Goal: Task Accomplishment & Management: Manage account settings

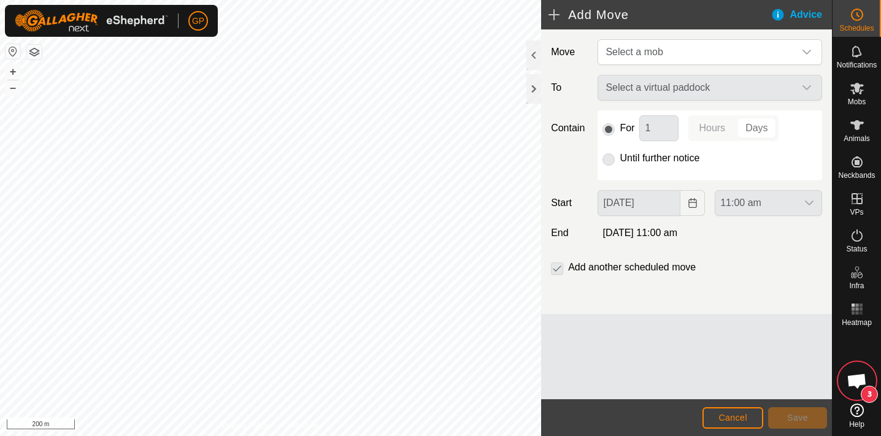
scroll to position [21, 0]
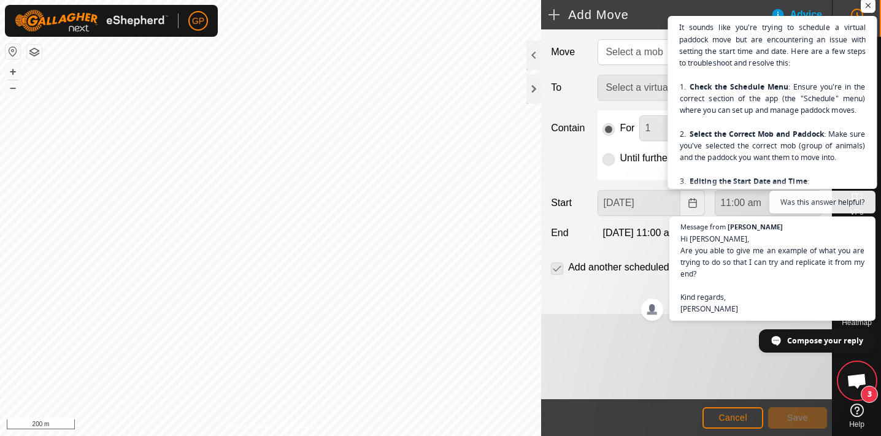
click at [820, 167] on span "It sounds like you're trying to schedule a virtual paddock move but are encount…" at bounding box center [772, 234] width 187 height 426
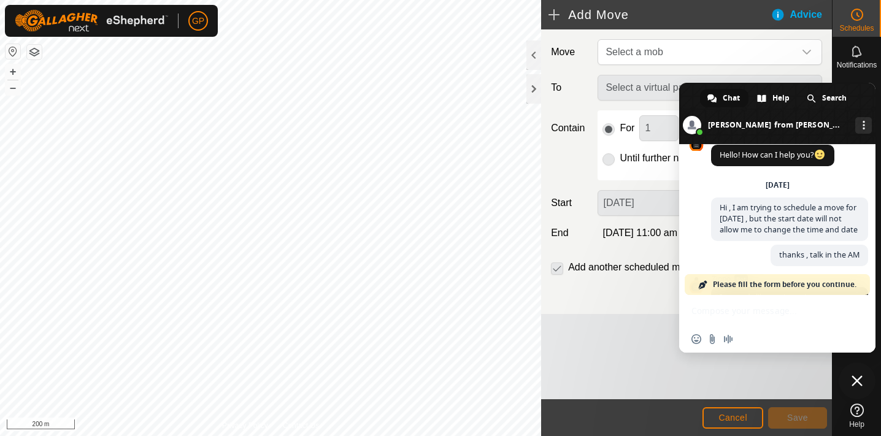
scroll to position [869, 0]
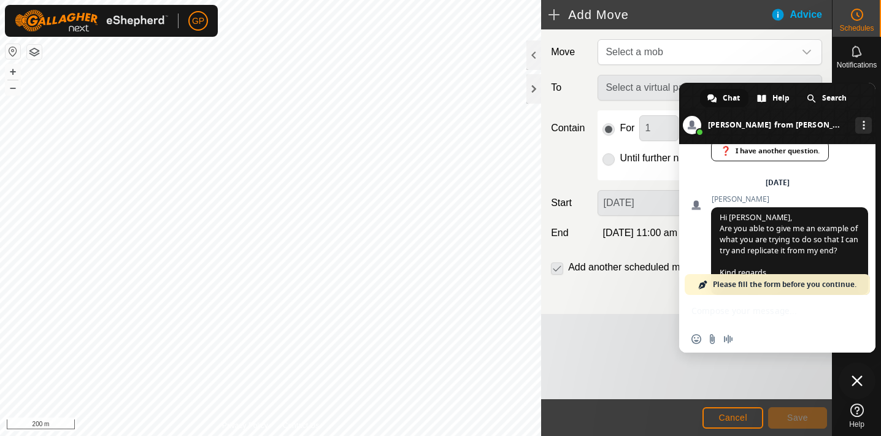
click at [721, 125] on span at bounding box center [777, 113] width 196 height 61
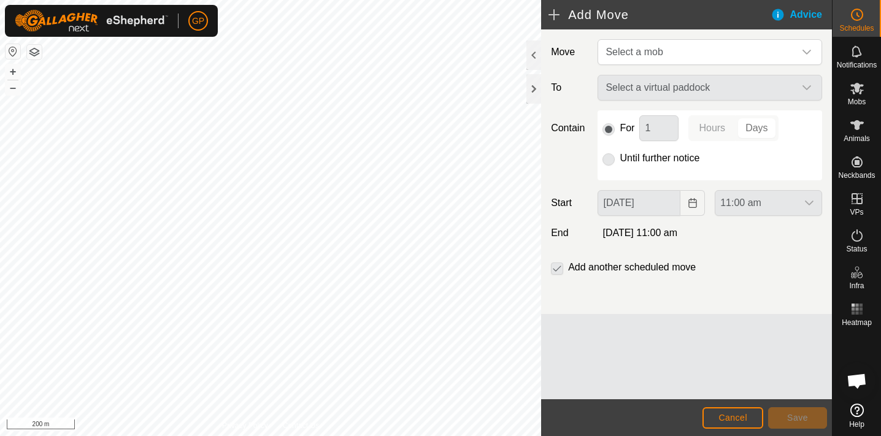
click at [854, 379] on span "Open chat" at bounding box center [856, 382] width 20 height 17
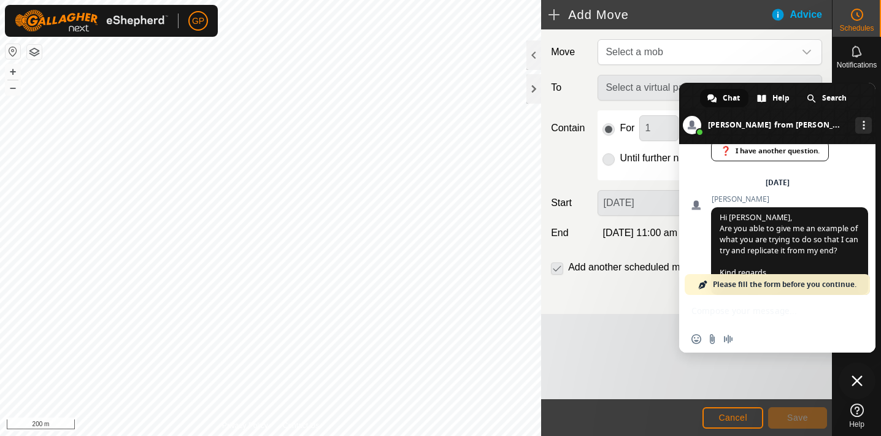
click at [718, 98] on link "Chat" at bounding box center [724, 98] width 48 height 18
click at [822, 119] on span at bounding box center [777, 113] width 196 height 61
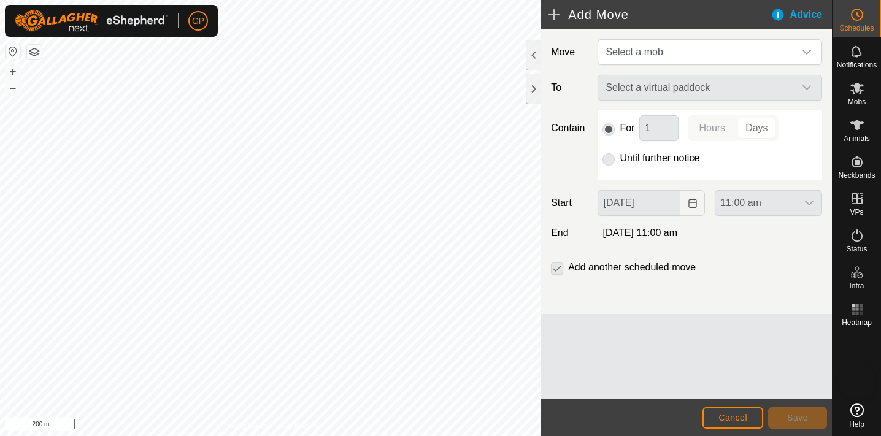
click at [822, 119] on span at bounding box center [777, 120] width 196 height 61
click at [730, 420] on span "Cancel" at bounding box center [732, 418] width 29 height 10
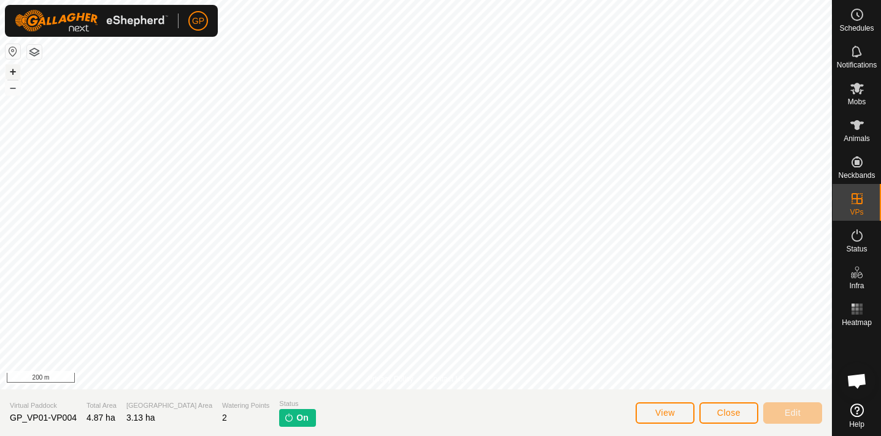
click at [8, 73] on button "+" at bounding box center [13, 71] width 15 height 15
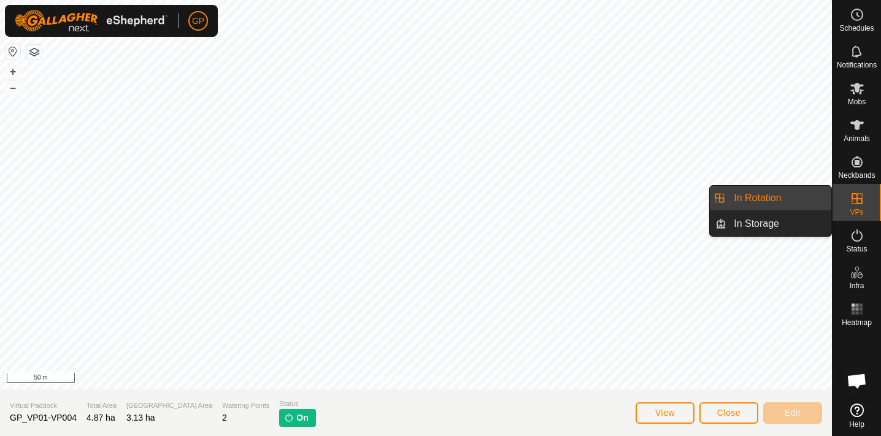
click at [864, 199] on es-virtualpaddocks-svg-icon at bounding box center [857, 199] width 22 height 20
click at [772, 195] on link "In Rotation" at bounding box center [778, 198] width 105 height 25
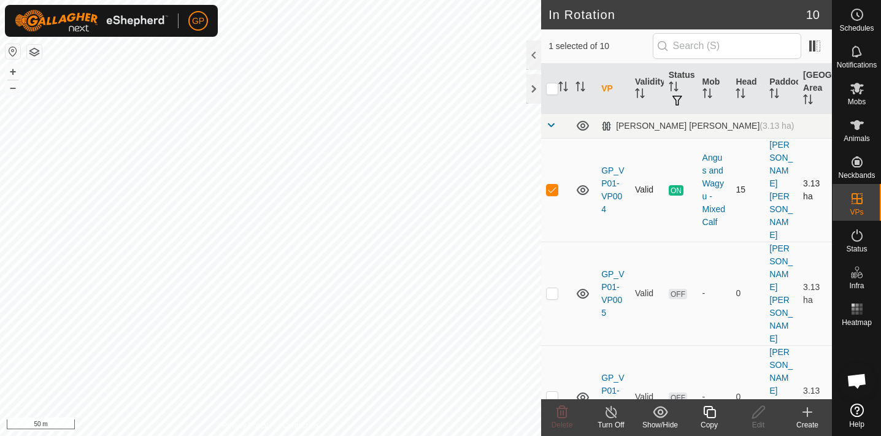
checkbox input "true"
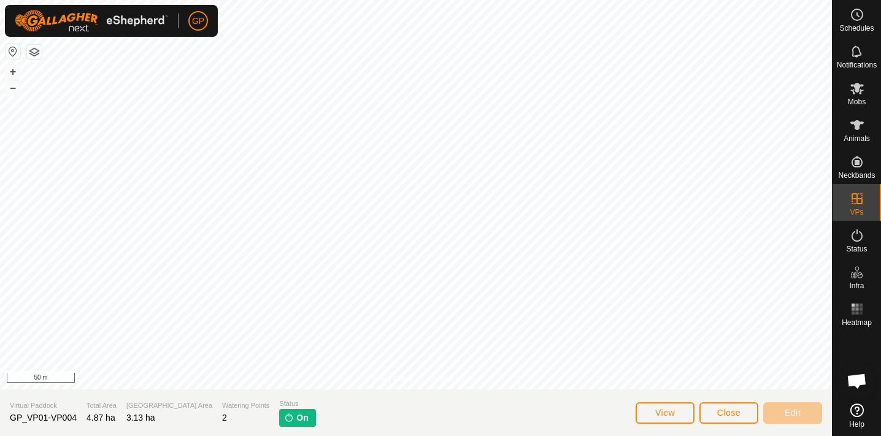
click at [726, 411] on span "Close" at bounding box center [728, 413] width 23 height 10
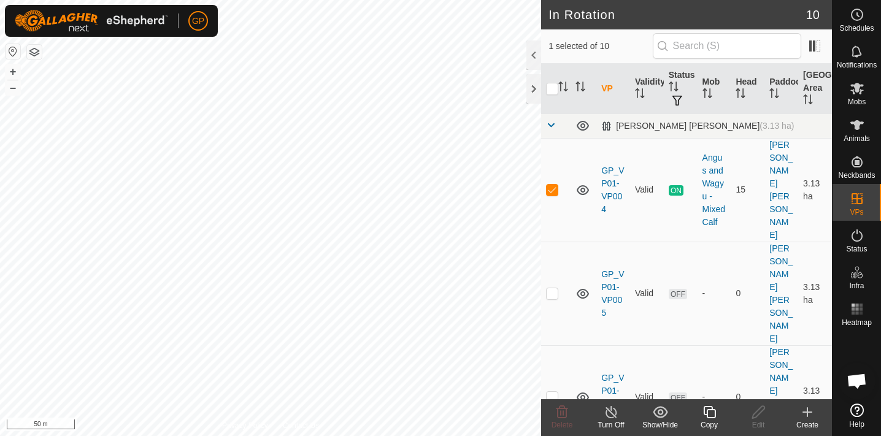
checkbox input "false"
checkbox input "true"
click at [537, 58] on div at bounding box center [533, 54] width 15 height 29
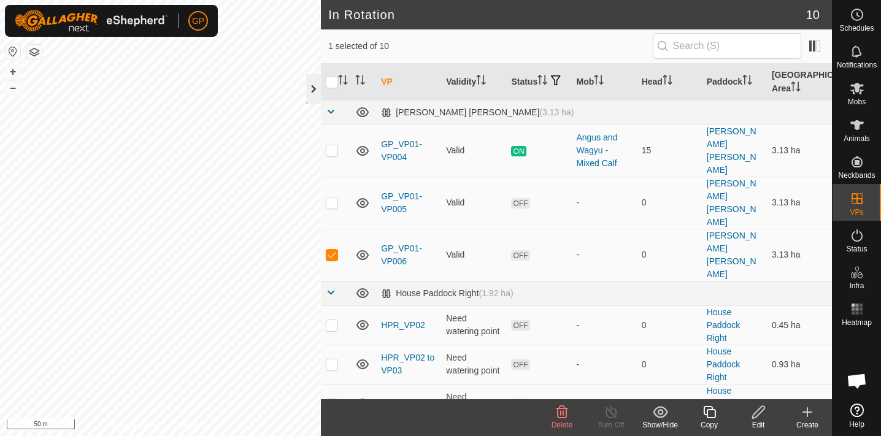
click at [309, 88] on div at bounding box center [313, 88] width 15 height 29
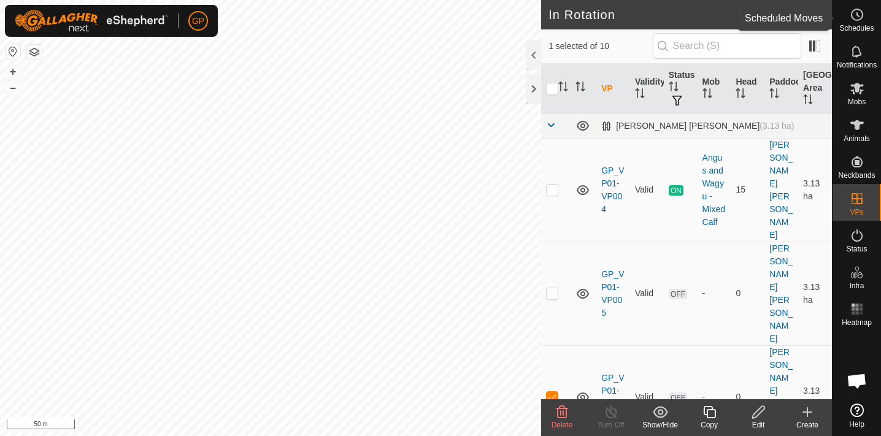
click at [858, 20] on circle at bounding box center [856, 14] width 11 height 11
click at [861, 14] on icon at bounding box center [856, 14] width 15 height 15
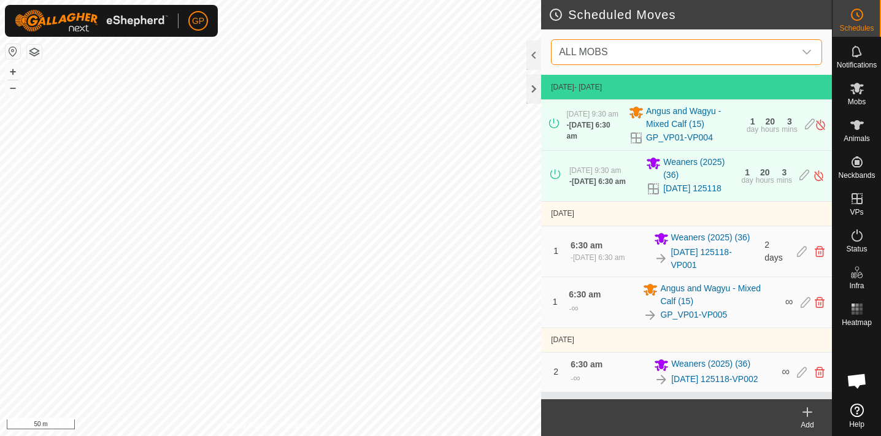
click at [693, 55] on span "ALL MOBS" at bounding box center [674, 52] width 240 height 25
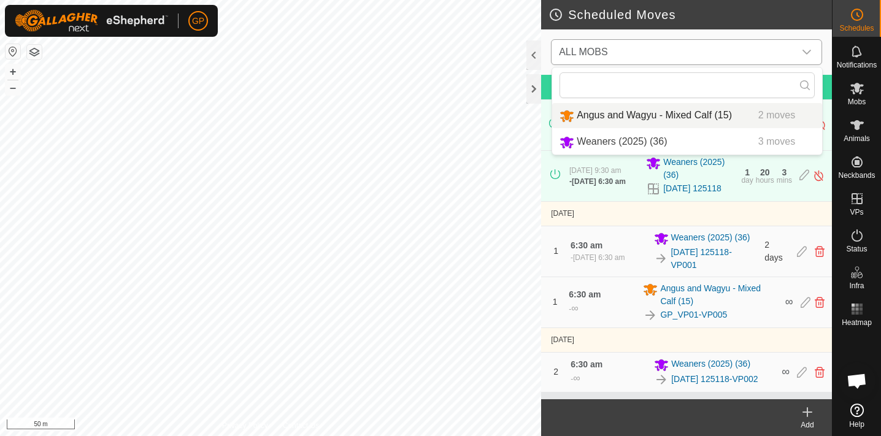
click at [672, 114] on li "Angus and Wagyu - Mixed Calf (15) 2 moves" at bounding box center [687, 115] width 270 height 25
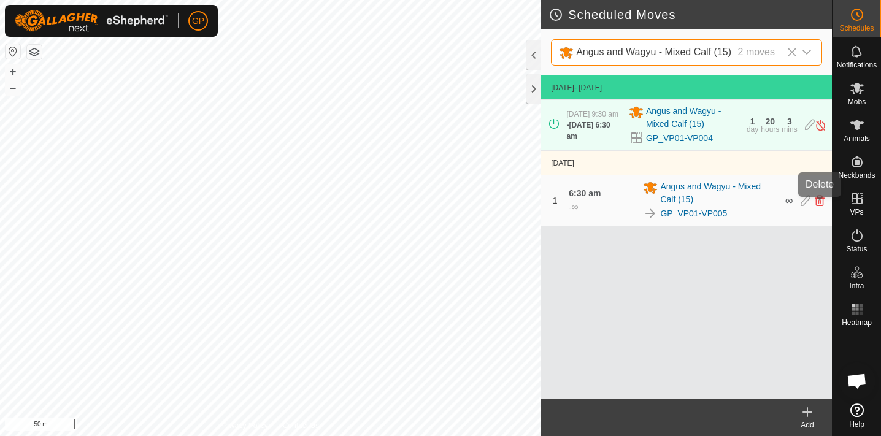
click at [816, 204] on icon at bounding box center [820, 200] width 10 height 11
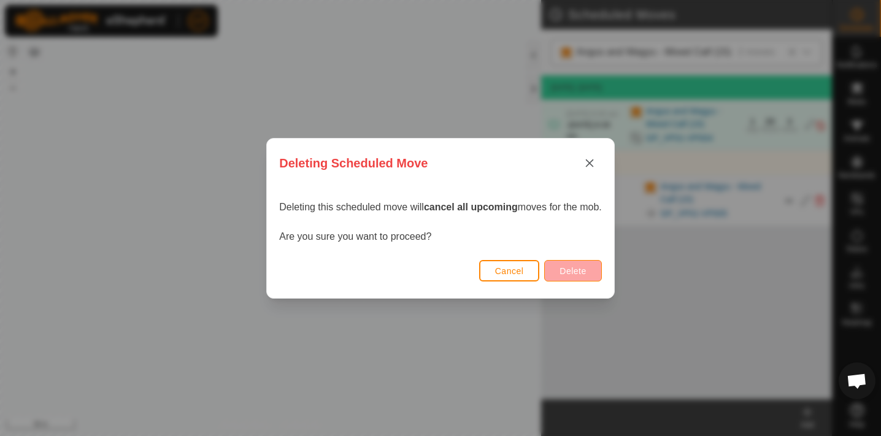
click at [581, 270] on span "Delete" at bounding box center [572, 271] width 26 height 10
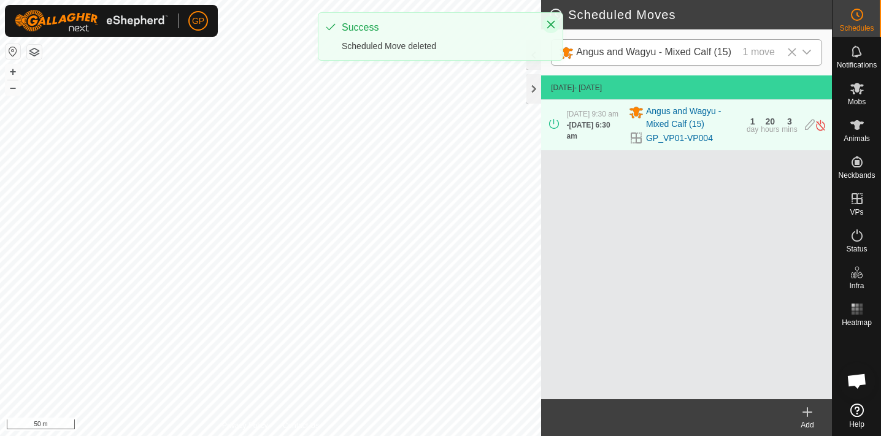
click at [551, 22] on icon "Close" at bounding box center [551, 25] width 10 height 10
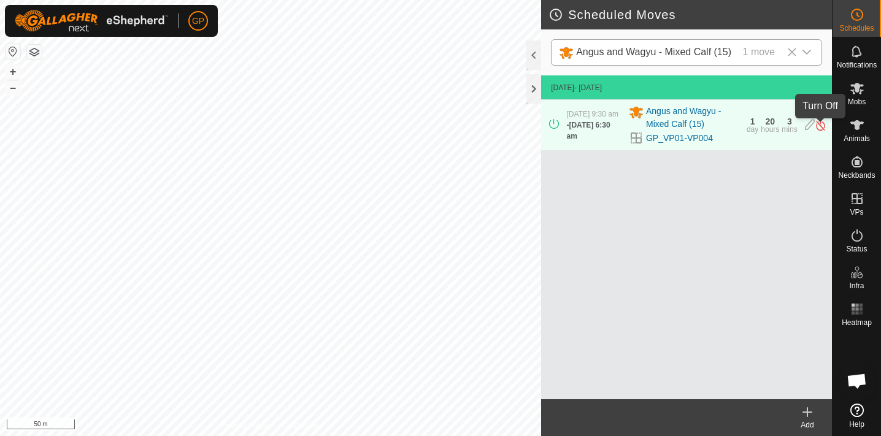
click at [822, 129] on img at bounding box center [821, 125] width 12 height 13
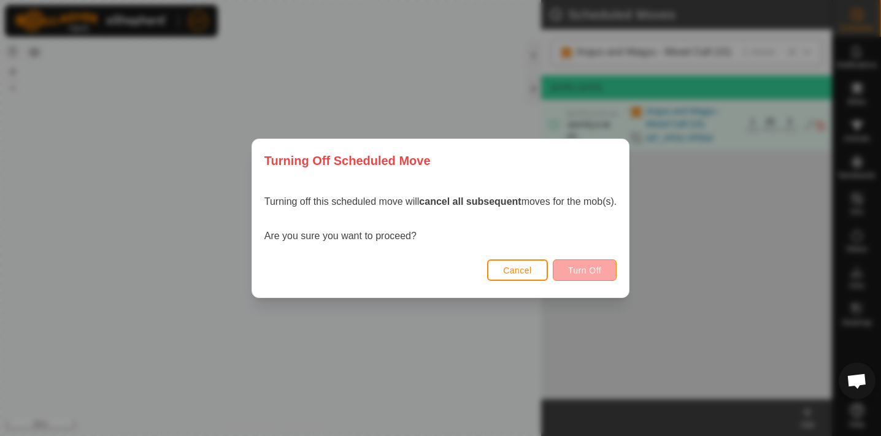
click at [602, 266] on span "Turn Off" at bounding box center [585, 271] width 34 height 10
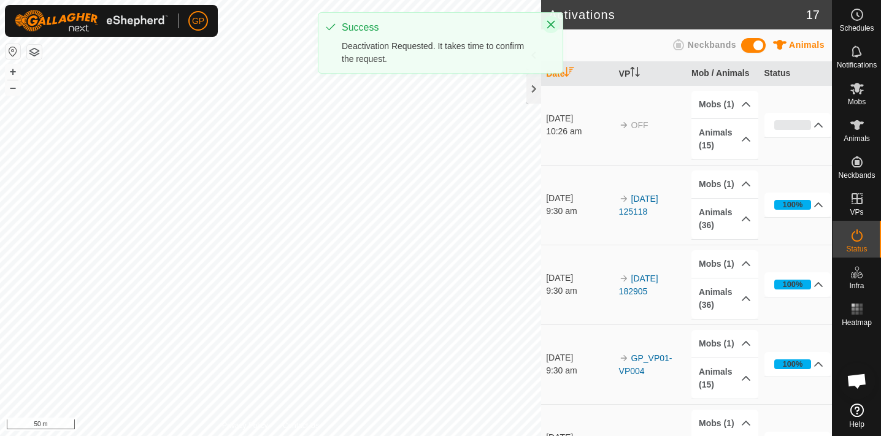
click at [550, 21] on icon "Close" at bounding box center [551, 25] width 10 height 10
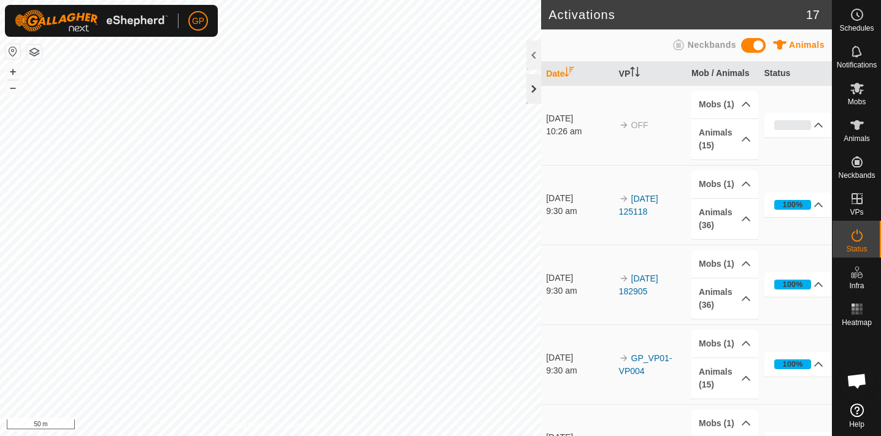
click at [531, 85] on div at bounding box center [533, 88] width 15 height 29
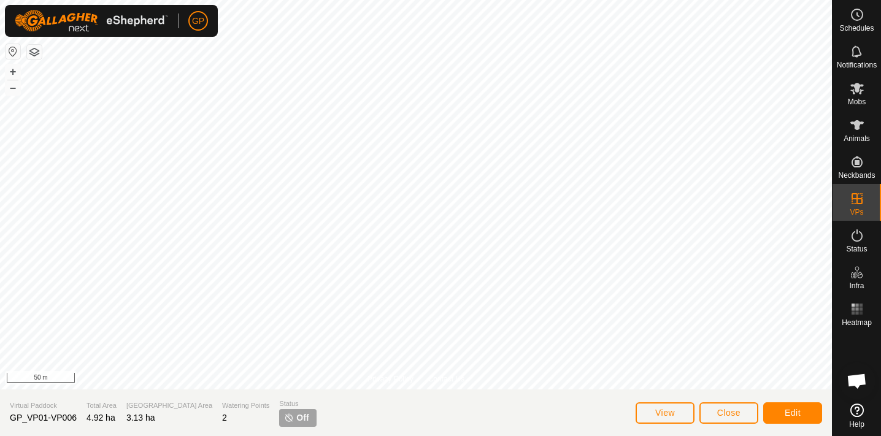
click at [731, 413] on span "Close" at bounding box center [728, 413] width 23 height 10
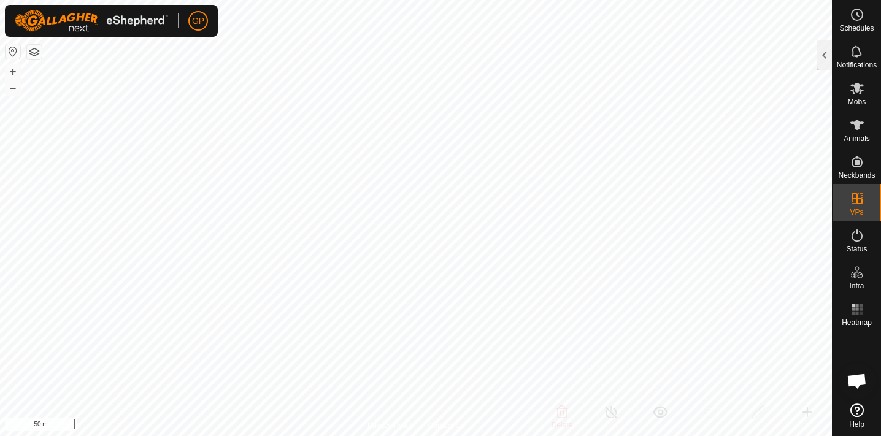
checkbox input "false"
checkbox input "true"
checkbox input "false"
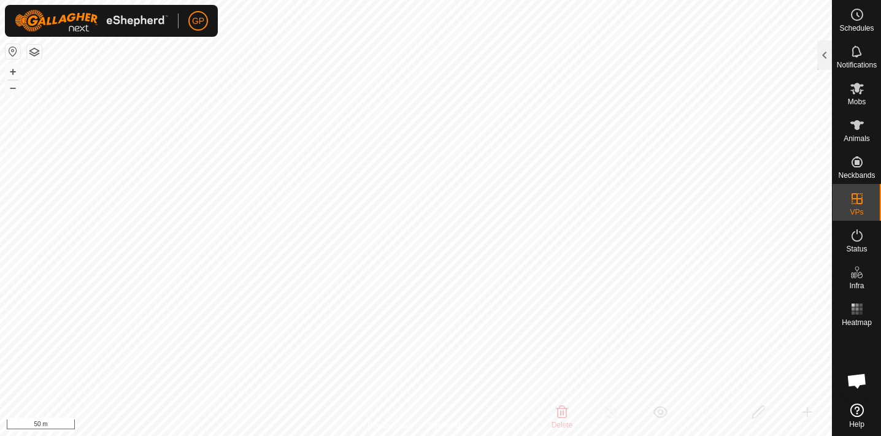
checkbox input "true"
checkbox input "false"
click at [860, 22] on es-schedule-vp-svg-icon at bounding box center [857, 15] width 22 height 20
click at [856, 27] on span "Schedules" at bounding box center [856, 28] width 34 height 7
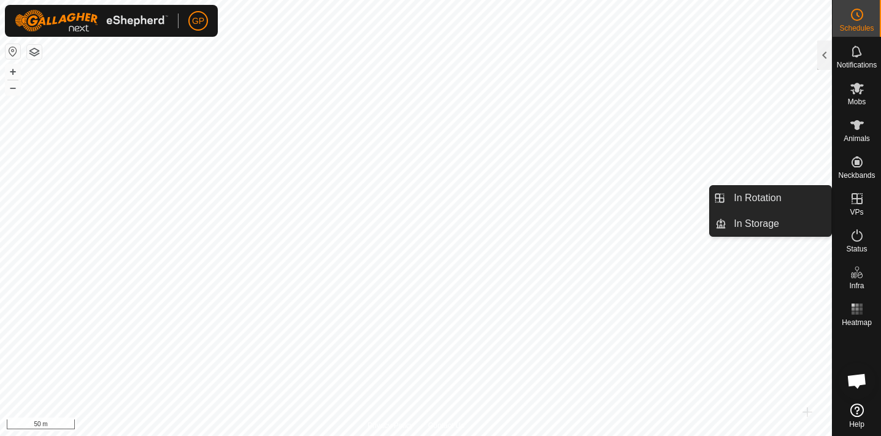
click at [858, 202] on icon at bounding box center [856, 198] width 15 height 15
click at [856, 197] on icon at bounding box center [856, 198] width 11 height 11
click at [763, 196] on link "In Rotation" at bounding box center [778, 198] width 105 height 25
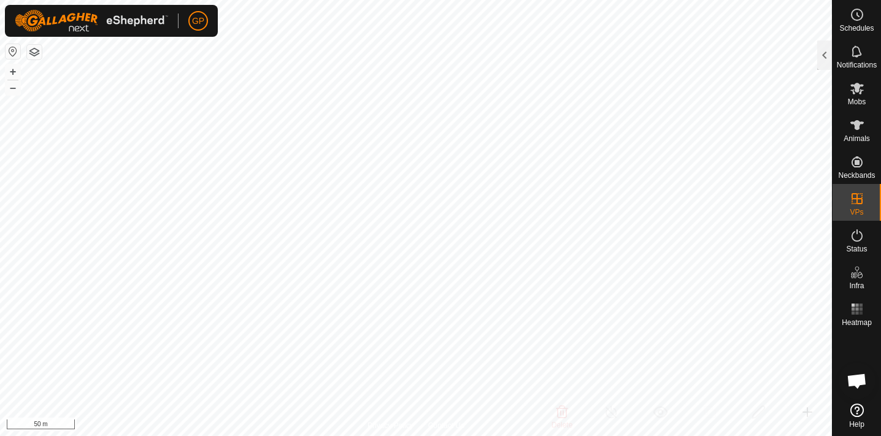
checkbox input "true"
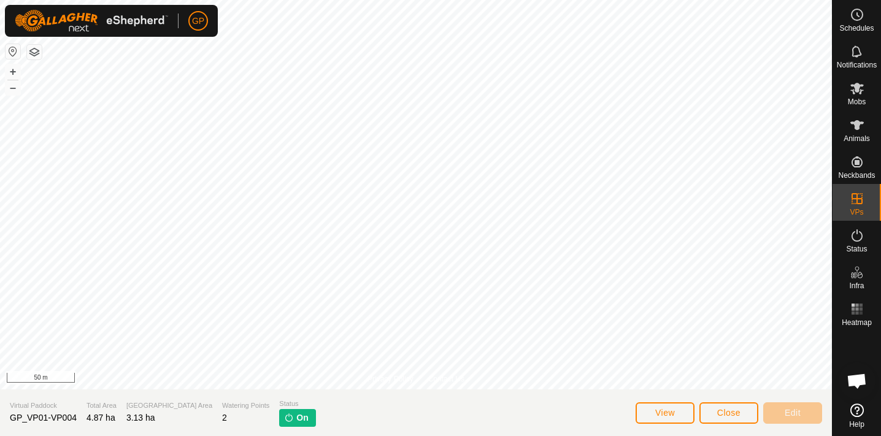
click at [675, 410] on button "View" at bounding box center [664, 412] width 59 height 21
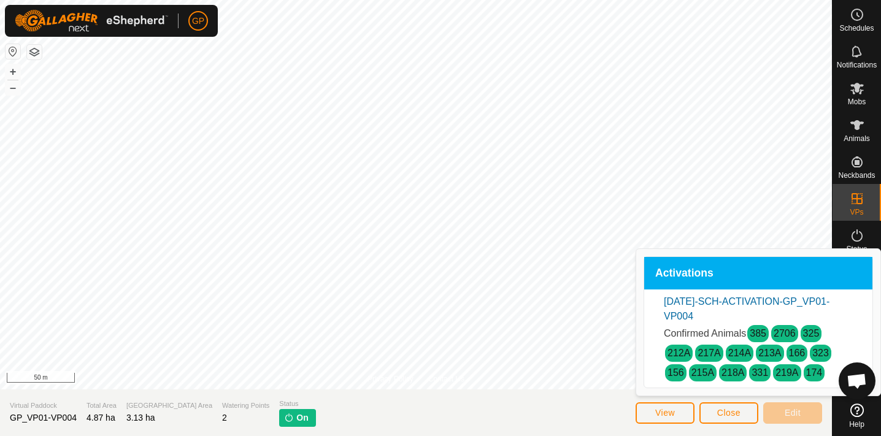
click at [725, 415] on span "Close" at bounding box center [728, 413] width 23 height 10
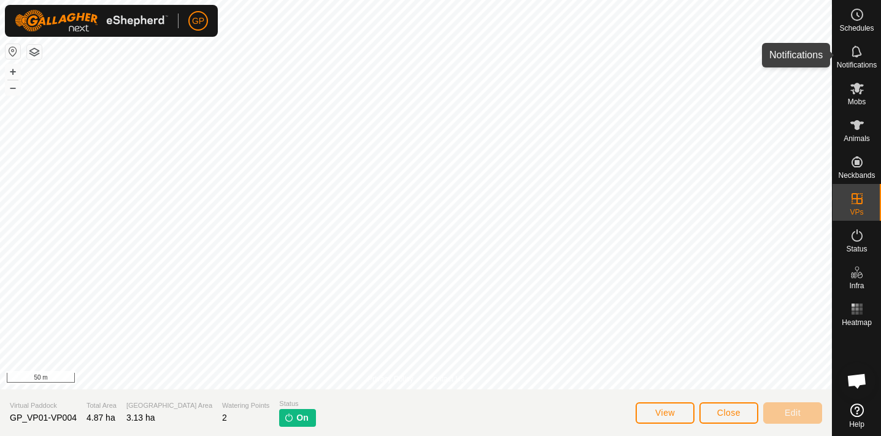
click at [854, 50] on icon at bounding box center [856, 51] width 15 height 15
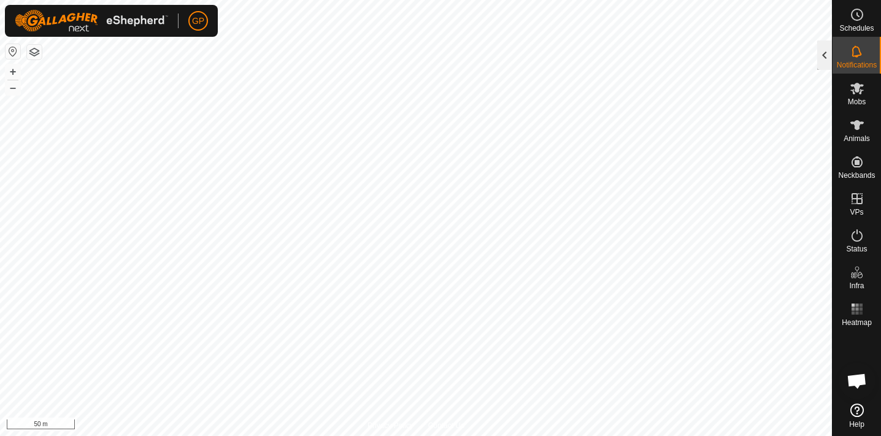
click at [824, 55] on div at bounding box center [824, 54] width 15 height 29
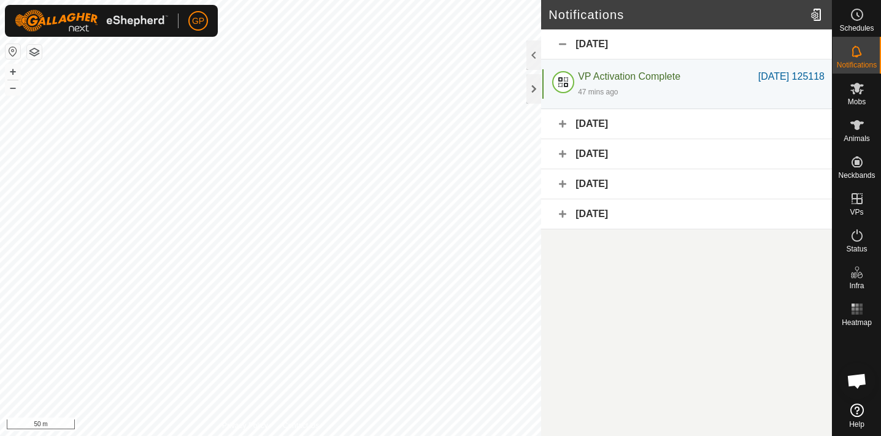
click at [635, 121] on div "[DATE]" at bounding box center [686, 124] width 291 height 30
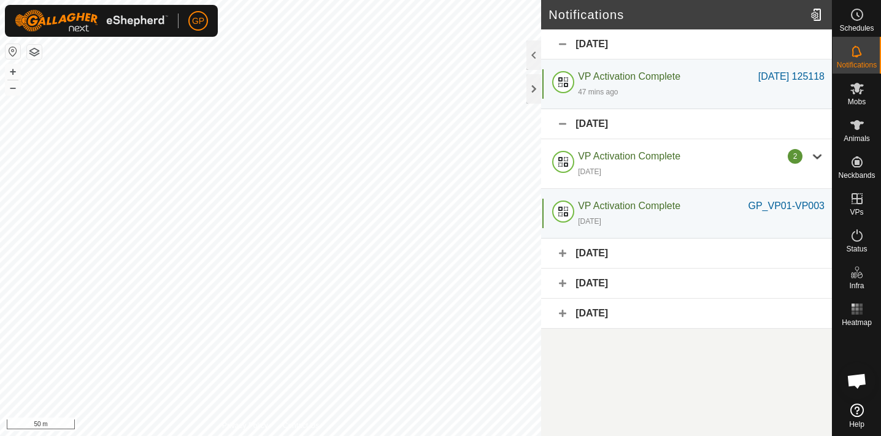
click at [573, 39] on div "[DATE]" at bounding box center [686, 44] width 291 height 30
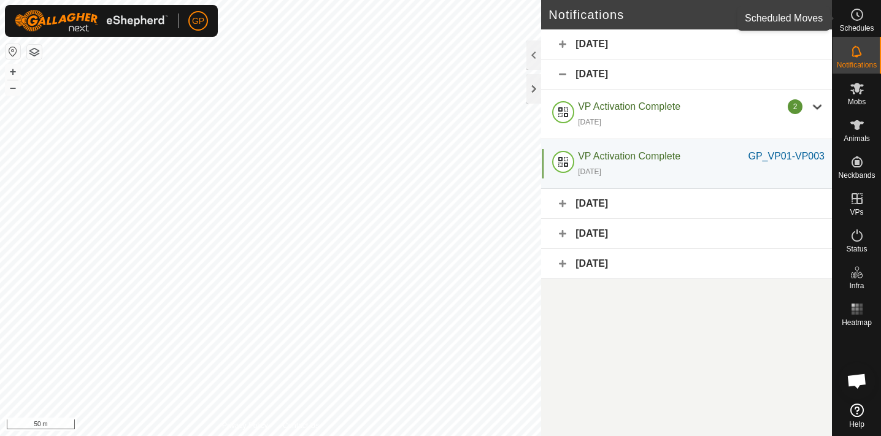
click at [849, 25] on span "Schedules" at bounding box center [856, 28] width 34 height 7
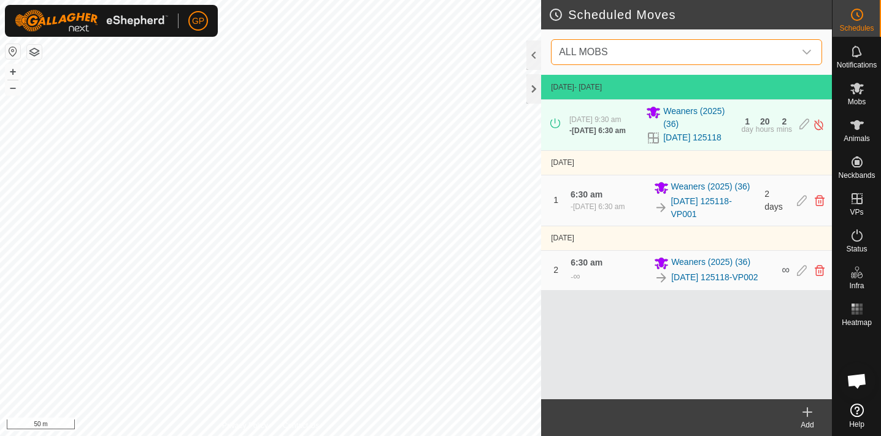
click at [749, 47] on span "ALL MOBS" at bounding box center [674, 52] width 240 height 25
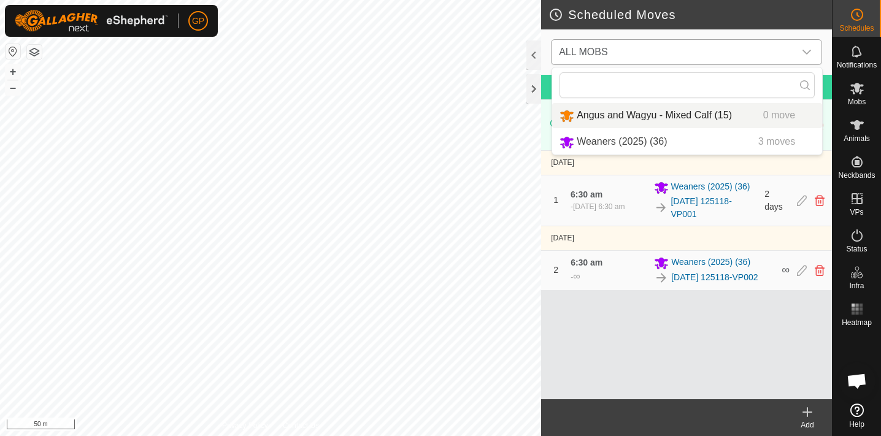
click at [688, 113] on li "Angus and Wagyu - Mixed Calf (15) 0 move" at bounding box center [687, 115] width 270 height 25
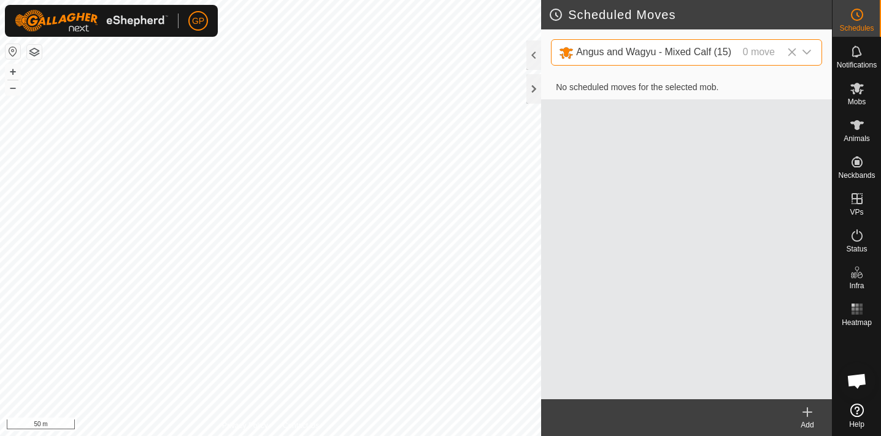
click at [805, 412] on icon at bounding box center [807, 412] width 9 height 0
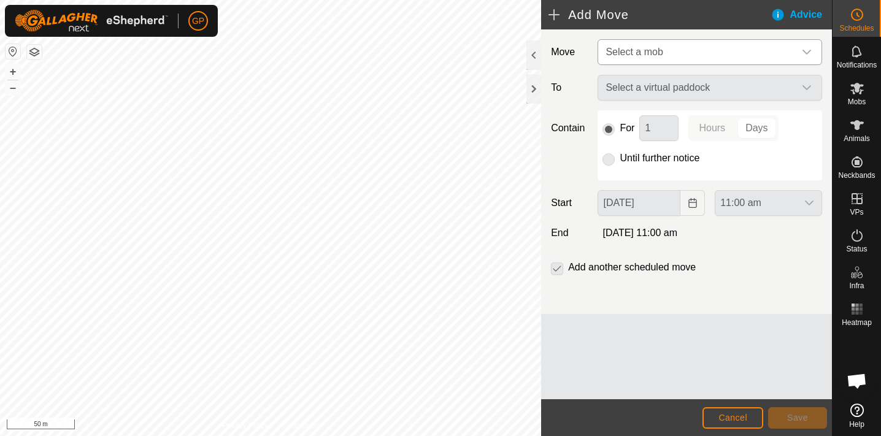
click at [675, 54] on span "Select a mob" at bounding box center [697, 52] width 194 height 25
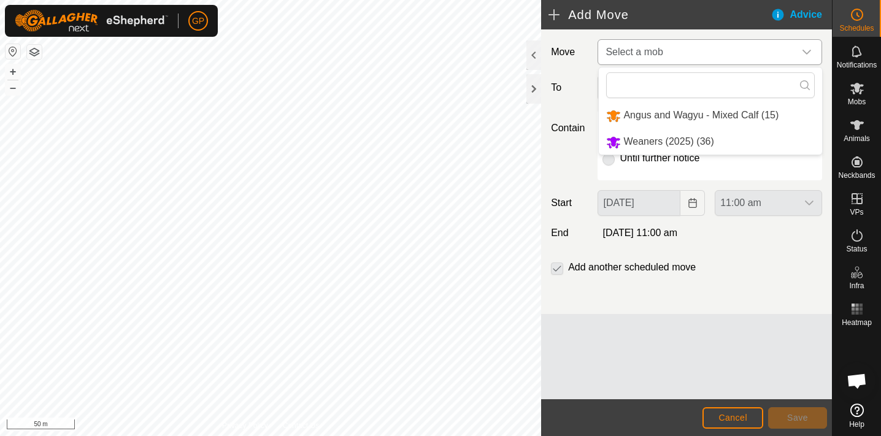
click at [669, 113] on li "Angus and Wagyu - Mixed Calf (15)" at bounding box center [710, 115] width 223 height 25
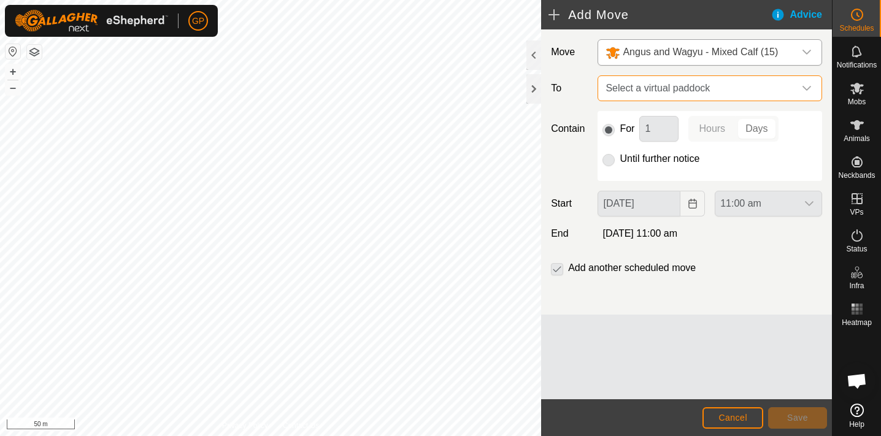
click at [672, 86] on span "Select a virtual paddock" at bounding box center [697, 88] width 194 height 25
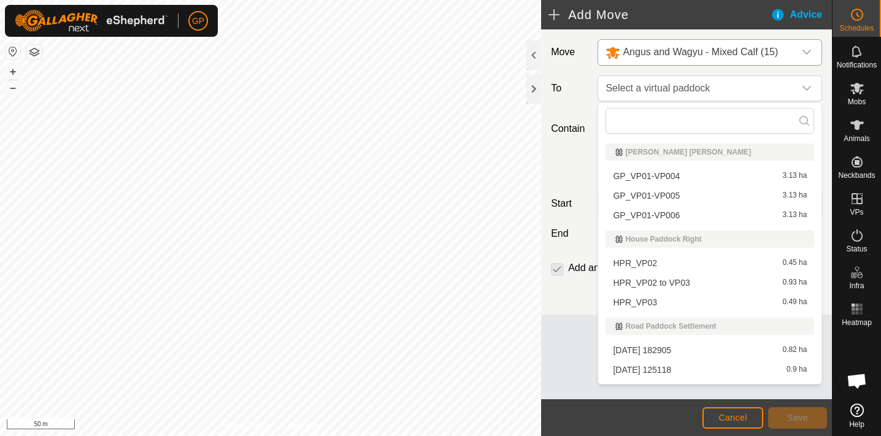
click at [666, 193] on li "GP_VP01-VP005 3.13 ha" at bounding box center [709, 195] width 209 height 18
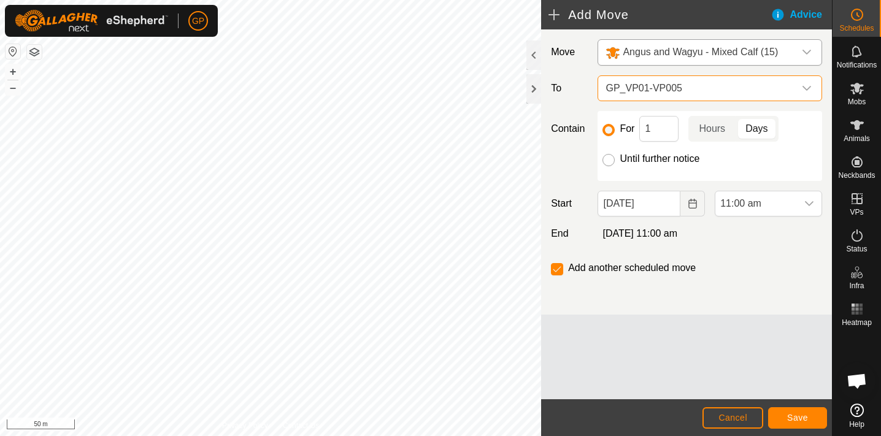
click at [607, 158] on input "Until further notice" at bounding box center [608, 160] width 12 height 12
radio input "true"
checkbox input "false"
click at [796, 418] on span "Save" at bounding box center [797, 418] width 21 height 10
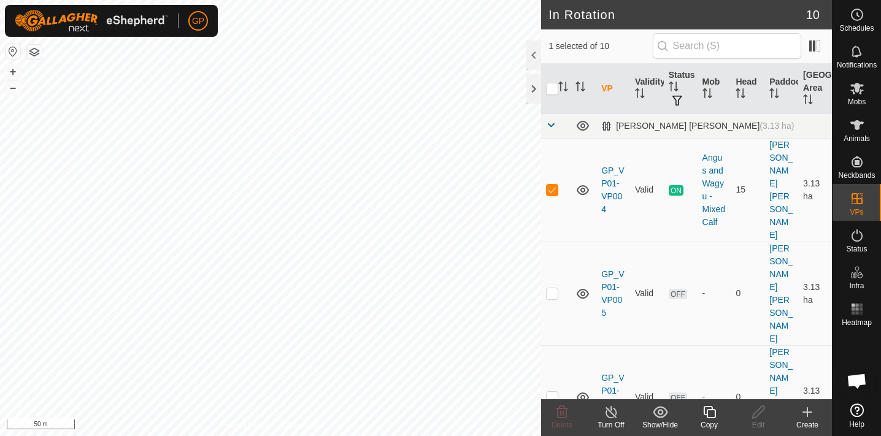
checkbox input "false"
checkbox input "true"
click at [858, 12] on icon at bounding box center [856, 14] width 15 height 15
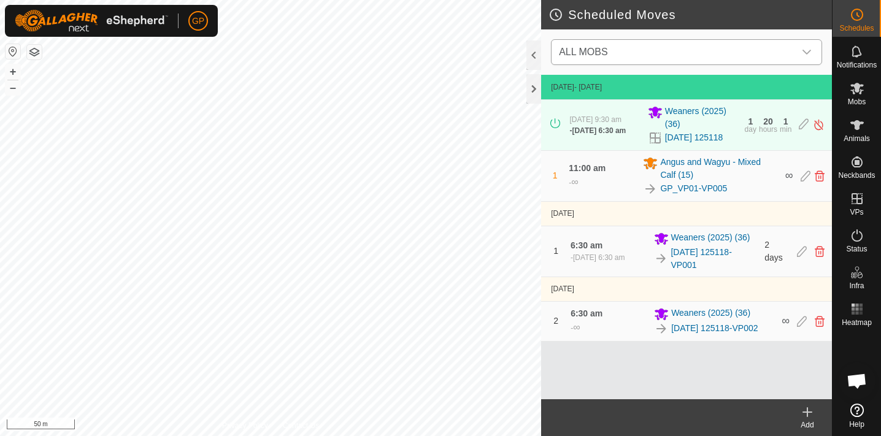
click at [770, 52] on span "ALL MOBS" at bounding box center [674, 52] width 240 height 25
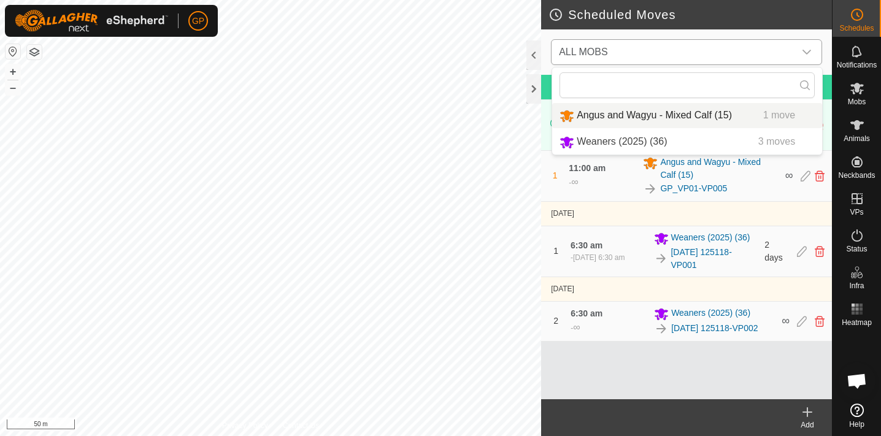
click at [700, 110] on li "Angus and Wagyu - Mixed Calf (15) 1 move" at bounding box center [687, 115] width 270 height 25
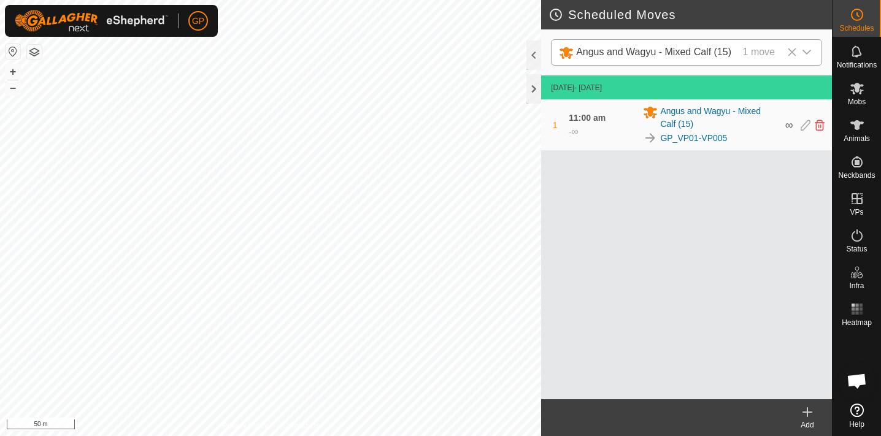
click at [808, 412] on icon at bounding box center [807, 412] width 9 height 0
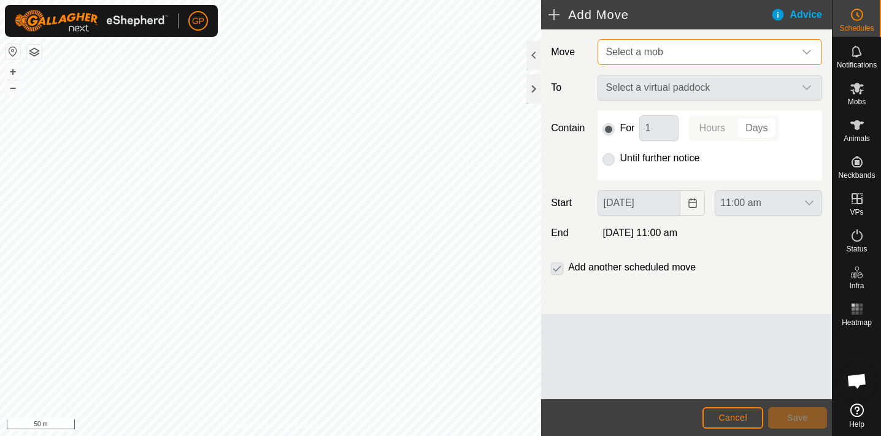
click at [736, 51] on span "Select a mob" at bounding box center [697, 52] width 194 height 25
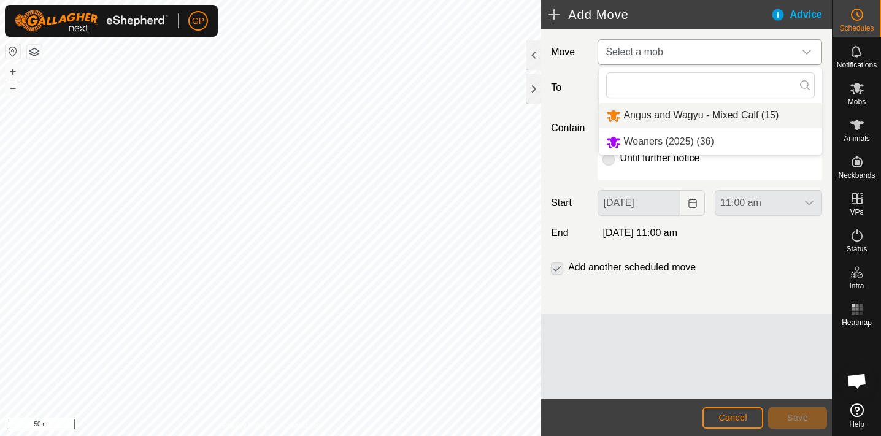
click at [710, 113] on li "Angus and Wagyu - Mixed Calf (15)" at bounding box center [710, 115] width 223 height 25
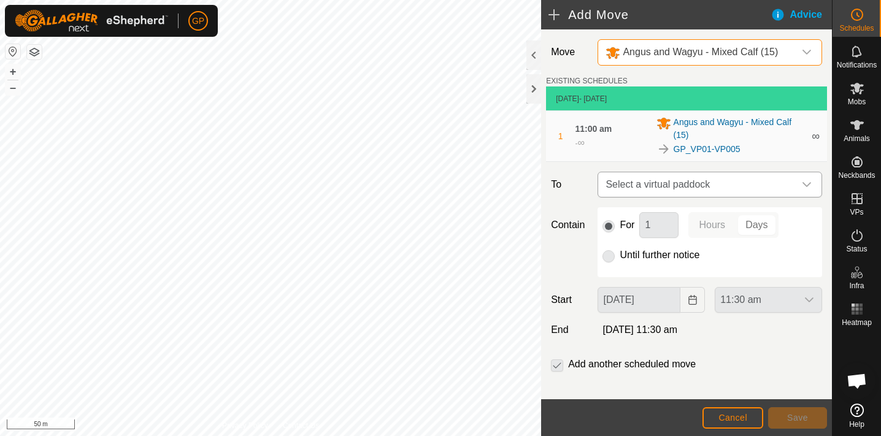
click at [672, 178] on span "Select a virtual paddock" at bounding box center [697, 184] width 194 height 25
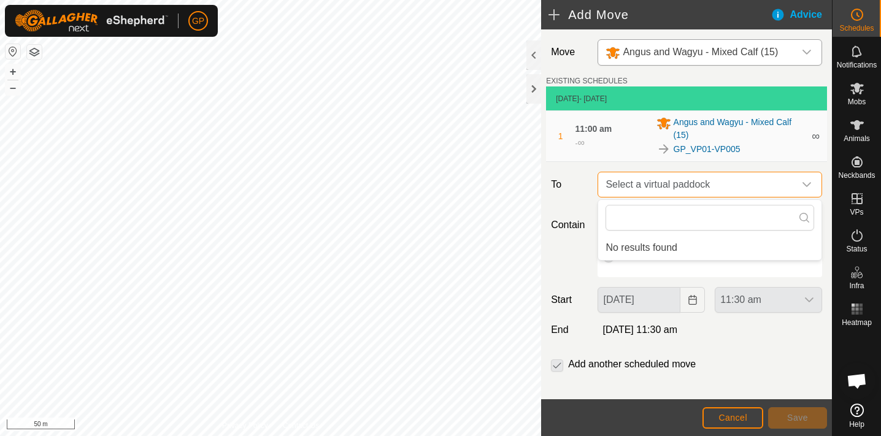
click at [712, 185] on span "Select a virtual paddock" at bounding box center [697, 184] width 194 height 25
click at [685, 182] on span "Select a virtual paddock" at bounding box center [697, 184] width 194 height 25
click at [569, 199] on div "Move Angus and Wagyu - Mixed Calf (15) EXISTING SCHEDULES [DATE] - [DATE] 1 11:…" at bounding box center [686, 220] width 291 height 382
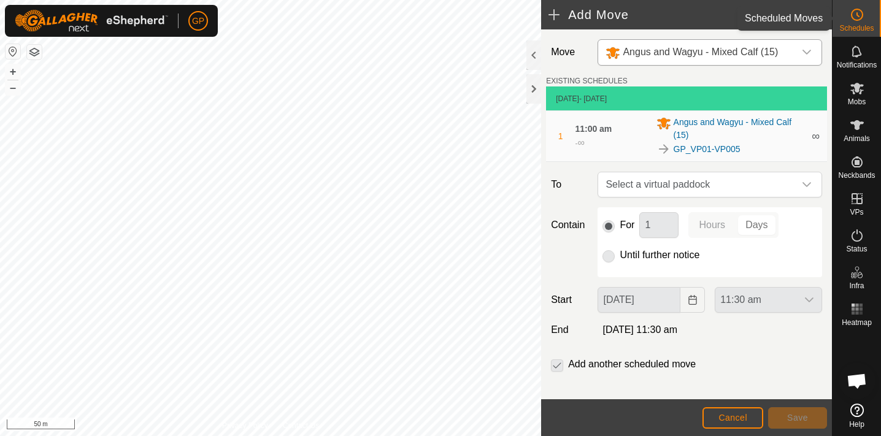
click at [854, 19] on circle at bounding box center [856, 14] width 11 height 11
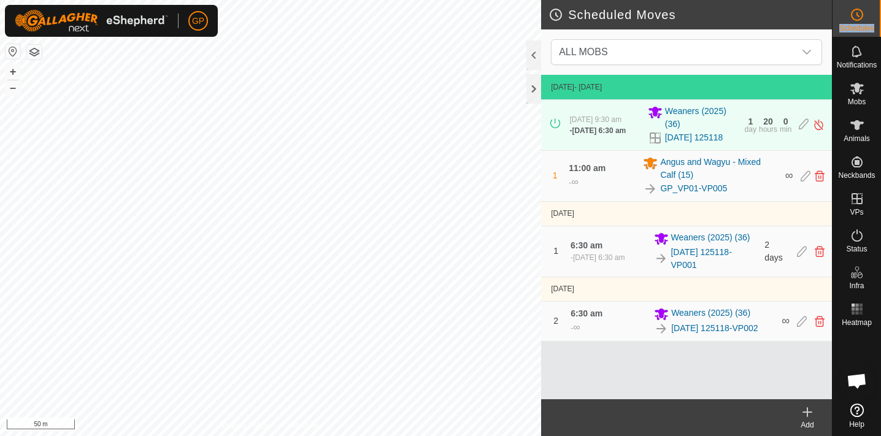
click at [854, 19] on circle at bounding box center [856, 14] width 11 height 11
click at [857, 21] on icon at bounding box center [856, 14] width 15 height 15
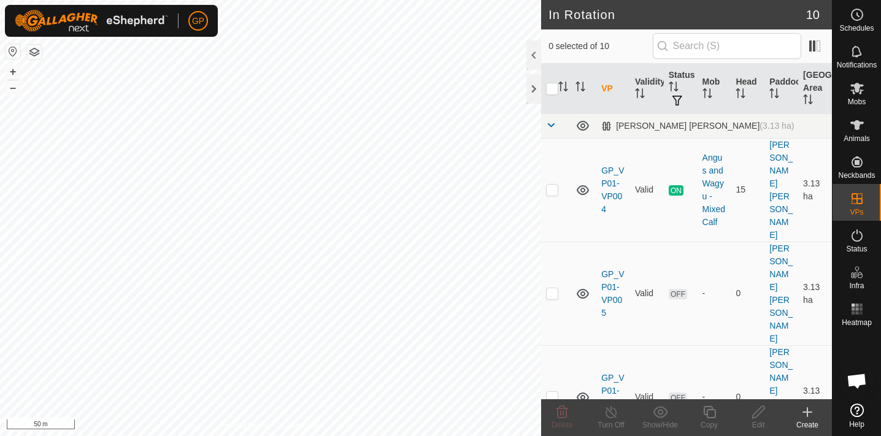
checkbox input "true"
click at [758, 414] on icon at bounding box center [758, 412] width 12 height 12
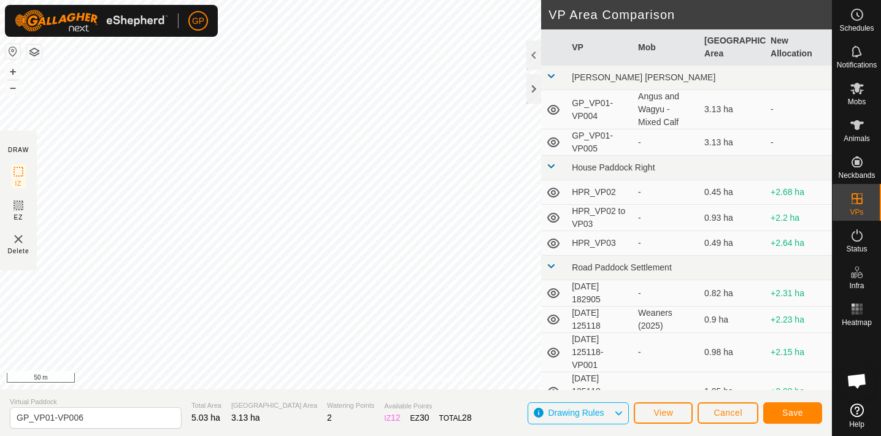
click at [797, 412] on span "Save" at bounding box center [792, 413] width 21 height 10
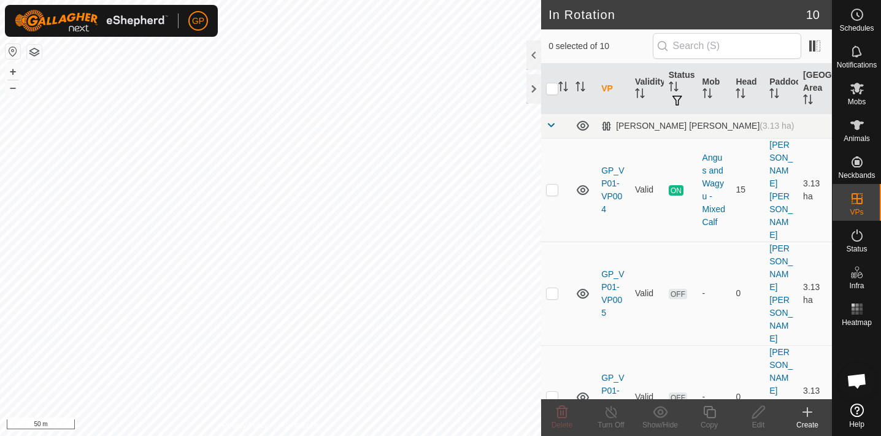
checkbox input "true"
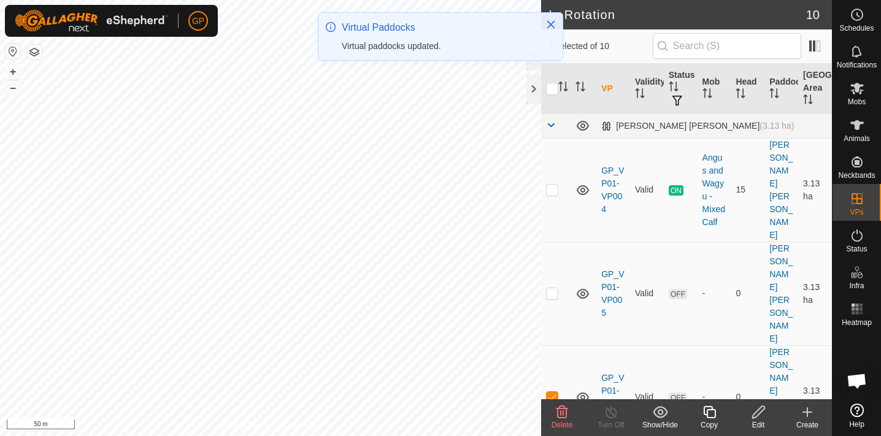
click at [756, 412] on icon at bounding box center [758, 412] width 12 height 12
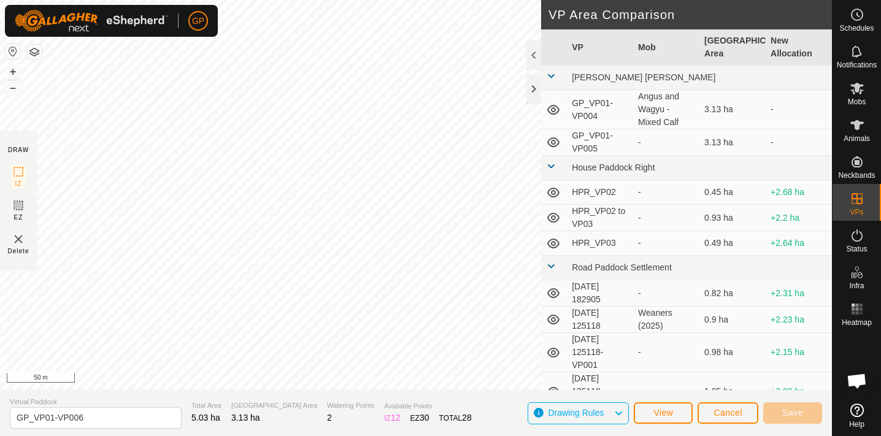
click at [727, 417] on span "Cancel" at bounding box center [727, 413] width 29 height 10
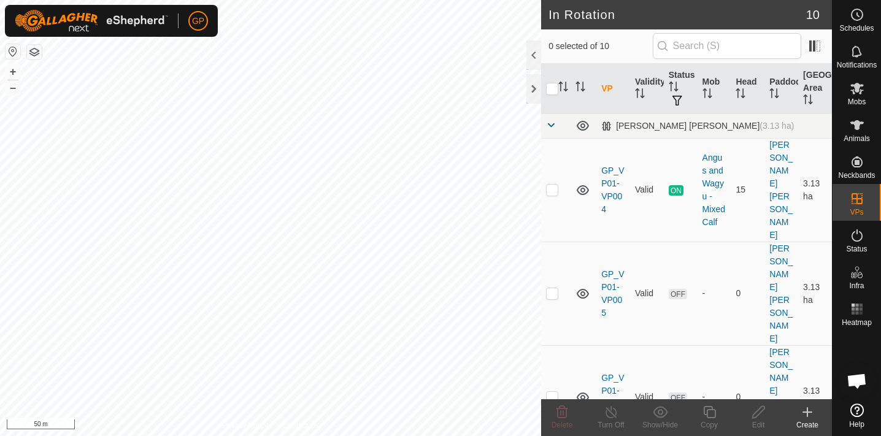
checkbox input "true"
checkbox input "false"
checkbox input "true"
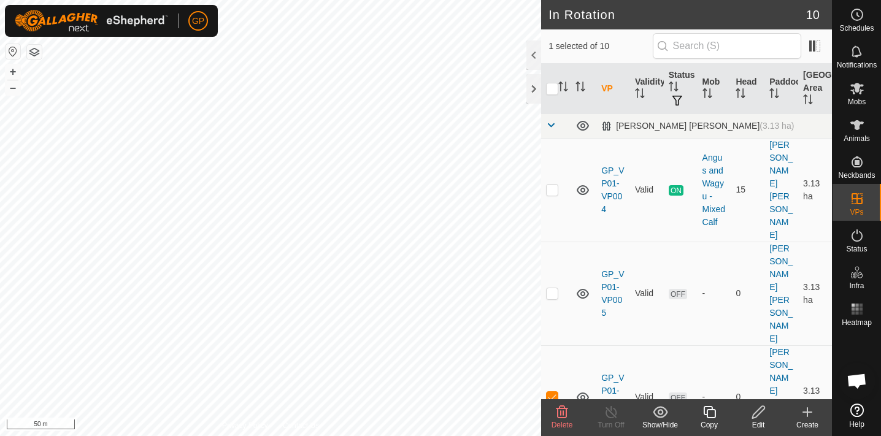
checkbox input "true"
checkbox input "false"
checkbox input "true"
checkbox input "false"
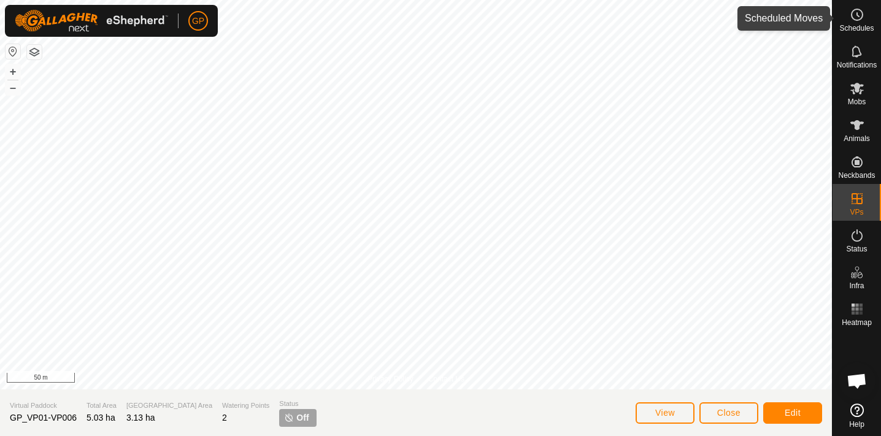
click at [851, 23] on es-schedule-vp-svg-icon at bounding box center [857, 15] width 22 height 20
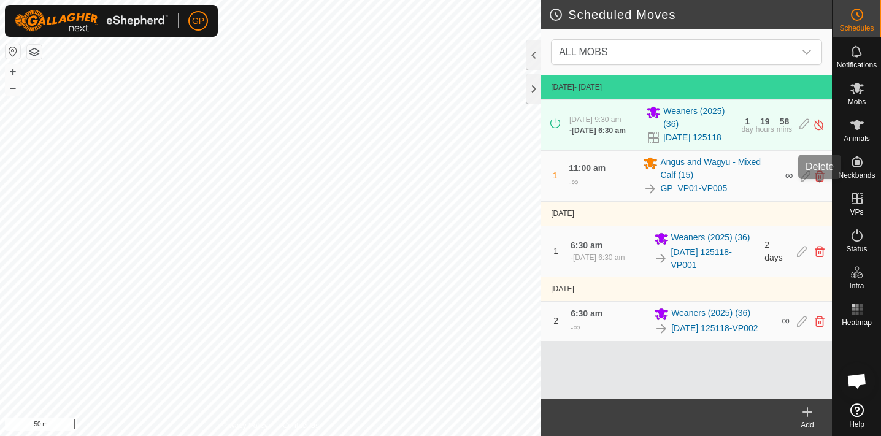
click at [819, 182] on icon at bounding box center [820, 176] width 10 height 11
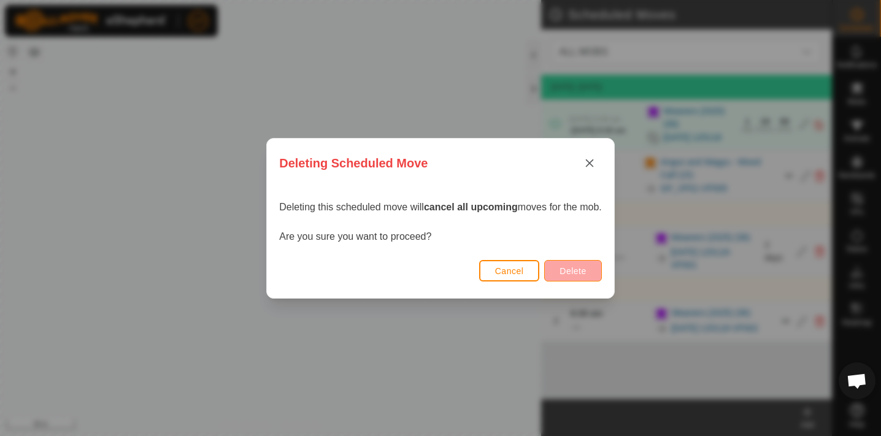
click at [581, 275] on span "Delete" at bounding box center [572, 271] width 26 height 10
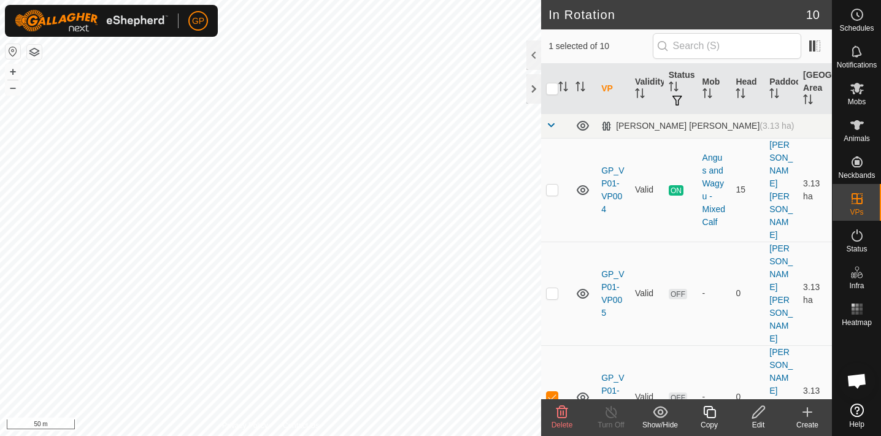
checkbox input "true"
checkbox input "false"
click at [755, 413] on icon at bounding box center [758, 412] width 12 height 12
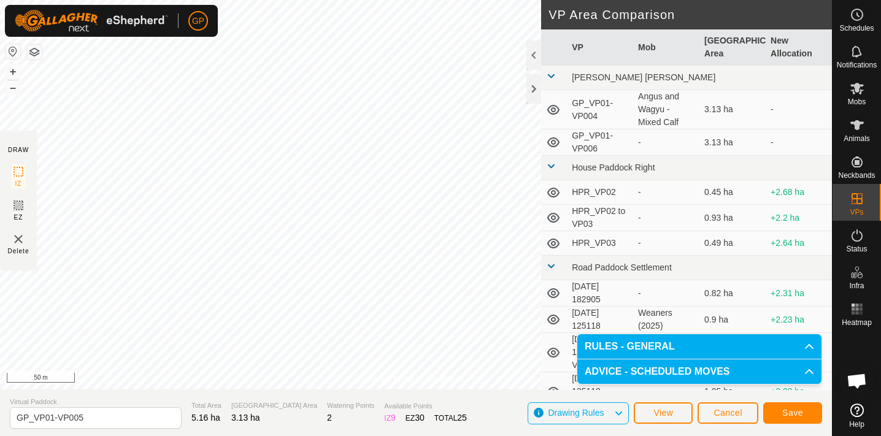
click at [787, 408] on span "Save" at bounding box center [792, 413] width 21 height 10
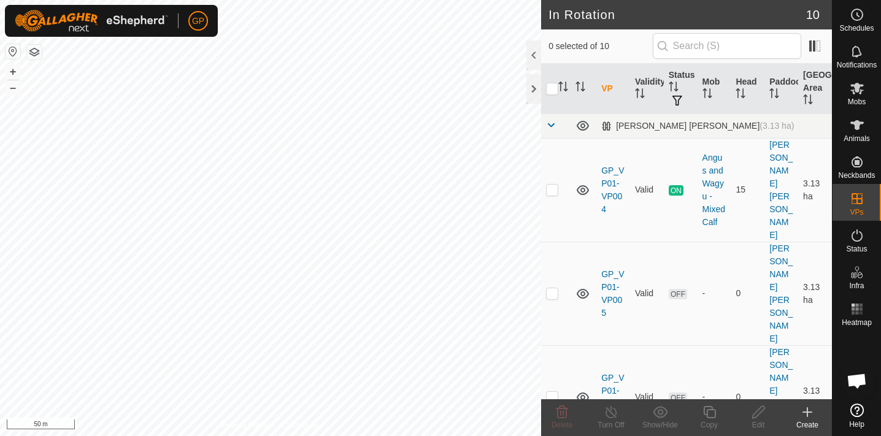
checkbox input "true"
checkbox input "false"
click at [856, 17] on icon at bounding box center [856, 14] width 15 height 15
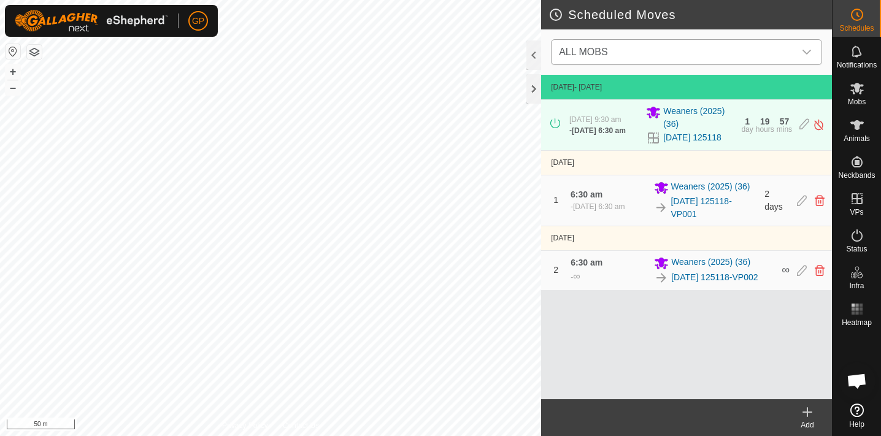
click at [743, 52] on span "ALL MOBS" at bounding box center [674, 52] width 240 height 25
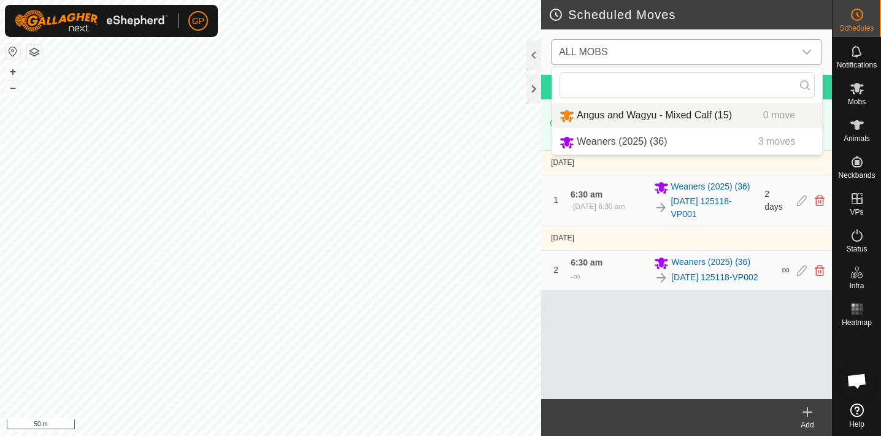
click at [688, 115] on li "Angus and Wagyu - Mixed Calf (15) 0 move" at bounding box center [687, 115] width 270 height 25
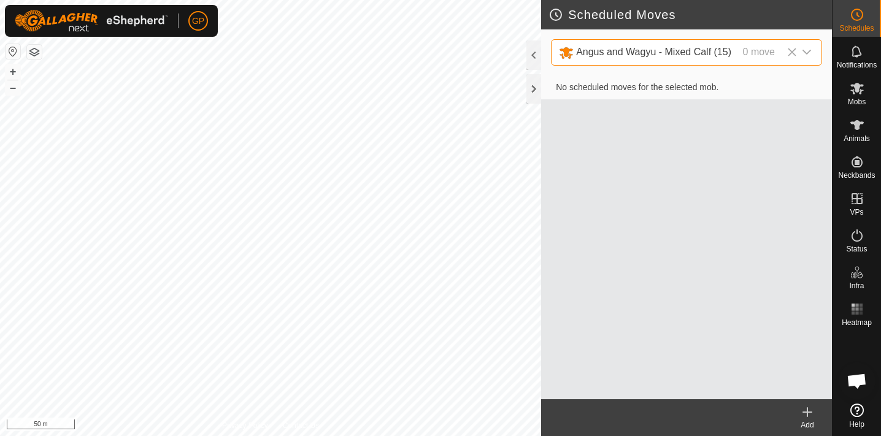
click at [804, 415] on icon at bounding box center [807, 412] width 15 height 15
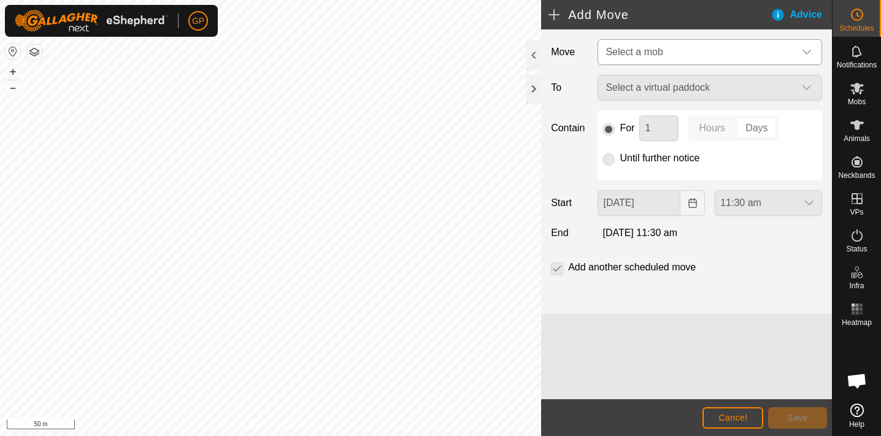
click at [694, 54] on span "Select a mob" at bounding box center [697, 52] width 194 height 25
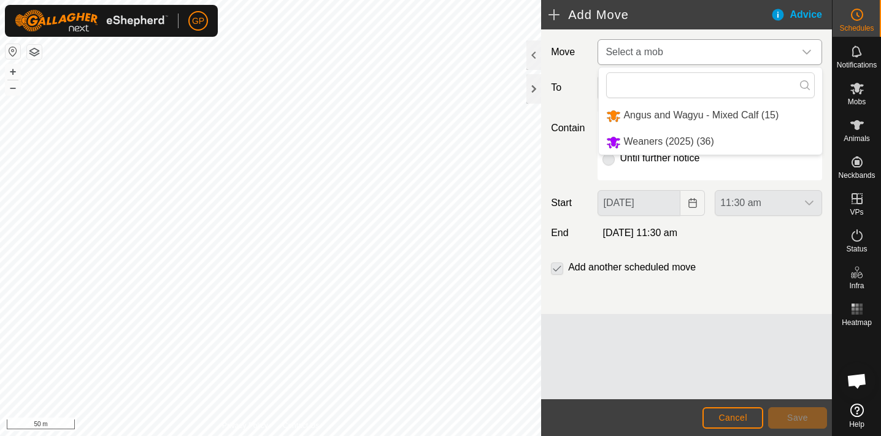
click at [685, 113] on li "Angus and Wagyu - Mixed Calf (15)" at bounding box center [710, 115] width 223 height 25
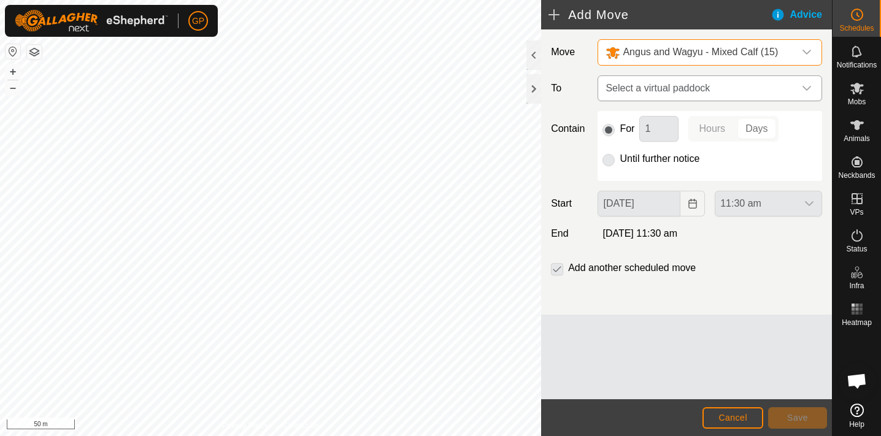
click at [686, 89] on span "Select a virtual paddock" at bounding box center [697, 88] width 194 height 25
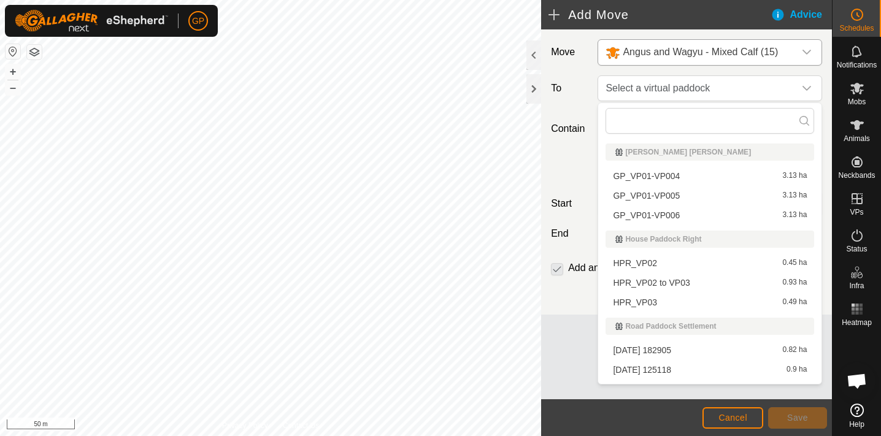
click at [672, 192] on li "GP_VP01-VP005 3.13 ha" at bounding box center [709, 195] width 209 height 18
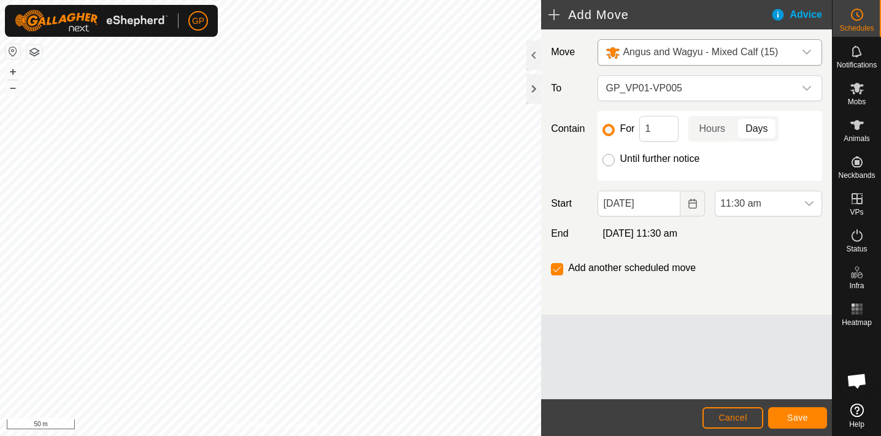
click at [611, 157] on input "Until further notice" at bounding box center [608, 160] width 12 height 12
radio input "true"
click at [558, 269] on input "checkbox" at bounding box center [557, 269] width 12 height 12
checkbox input "true"
click at [797, 419] on span "Save" at bounding box center [797, 418] width 21 height 10
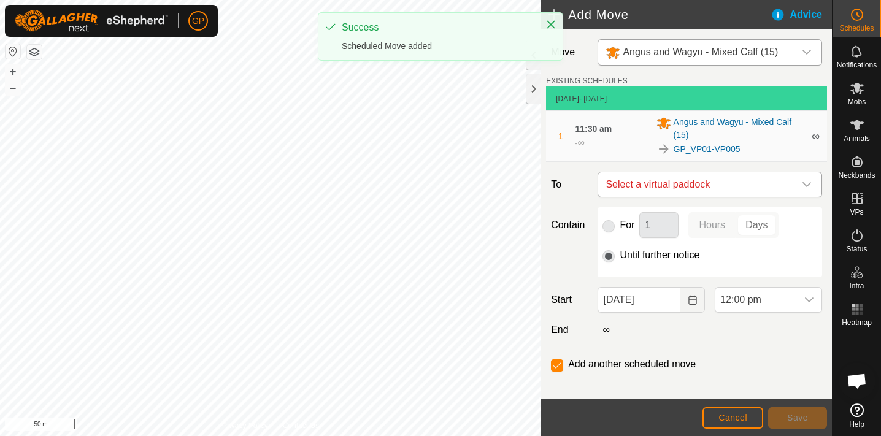
click at [808, 183] on icon "dropdown trigger" at bounding box center [807, 185] width 10 height 10
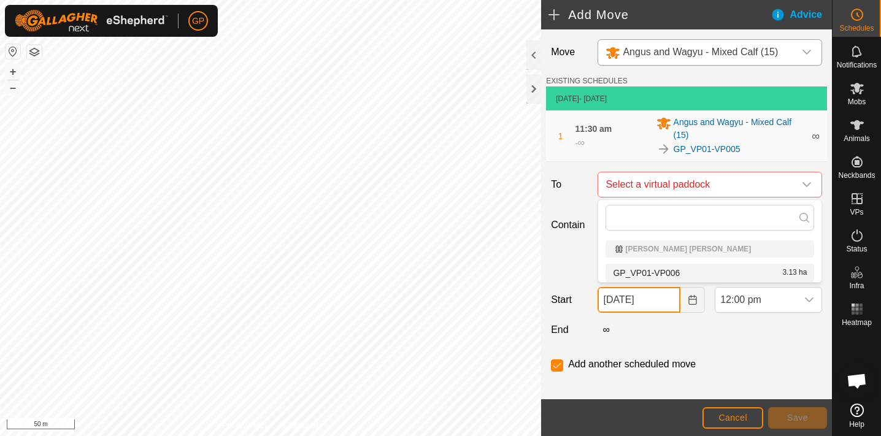
click at [664, 304] on input "[DATE]" at bounding box center [638, 300] width 83 height 26
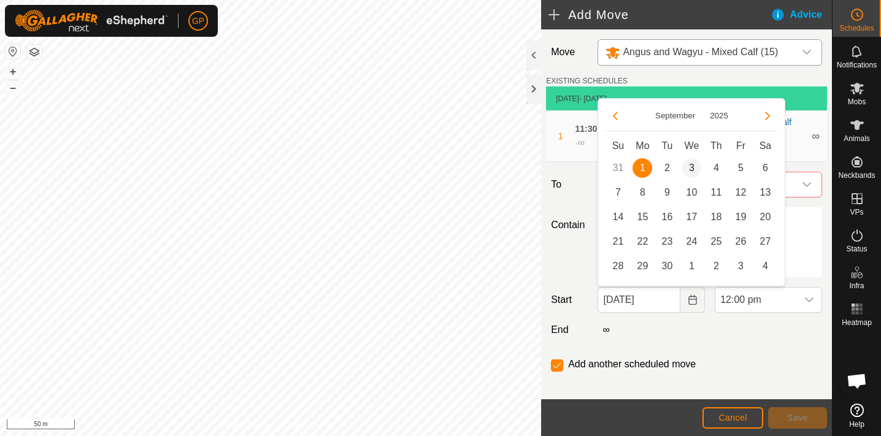
click at [691, 166] on span "3" at bounding box center [691, 168] width 20 height 20
type input "[DATE]"
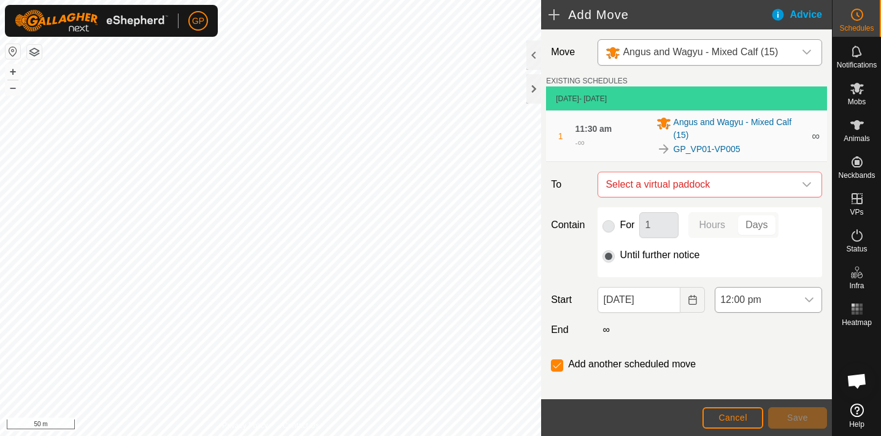
click at [784, 298] on span "12:00 pm" at bounding box center [756, 300] width 82 height 25
click at [757, 172] on li "8:00 am" at bounding box center [768, 178] width 106 height 25
click at [808, 183] on icon "dropdown trigger" at bounding box center [807, 185] width 10 height 10
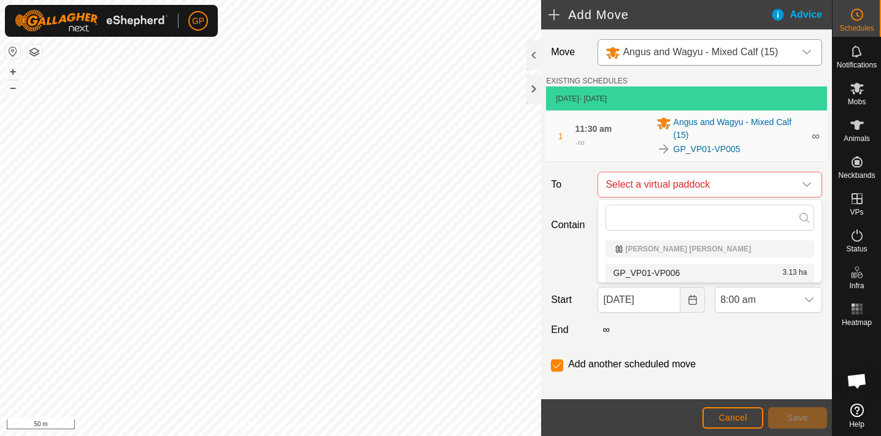
click at [684, 268] on li "GP_VP01-VP006 3.13 ha" at bounding box center [709, 273] width 209 height 18
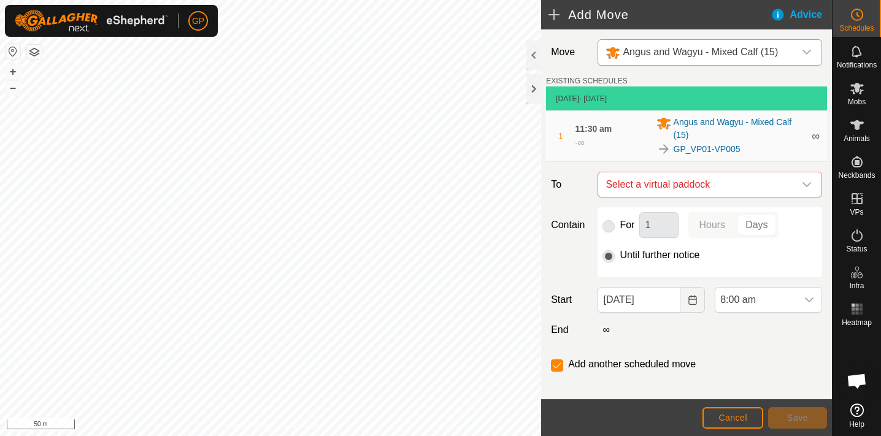
checkbox input "false"
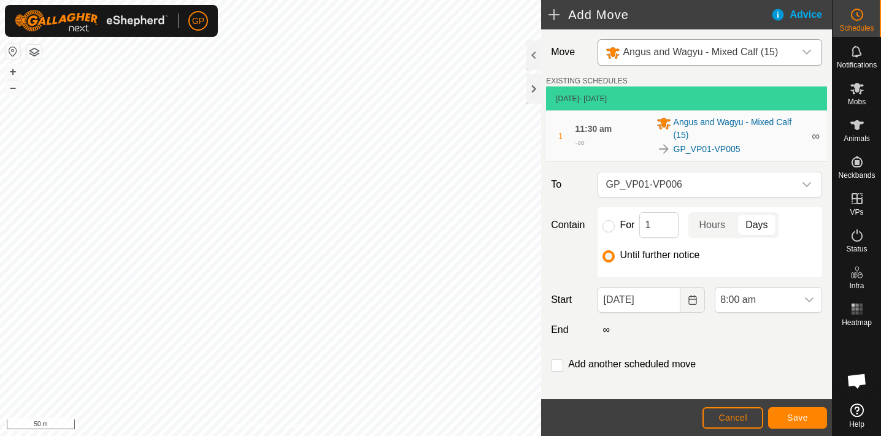
click at [799, 415] on span "Save" at bounding box center [797, 418] width 21 height 10
